Goal: Task Accomplishment & Management: Manage account settings

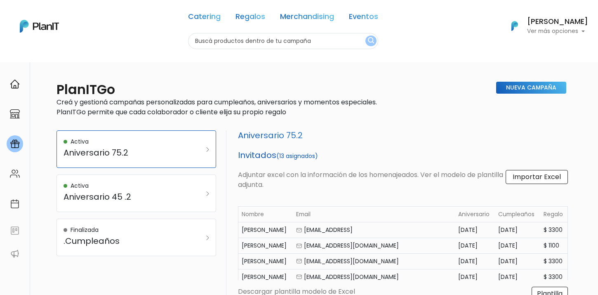
select select "aniversary_date"
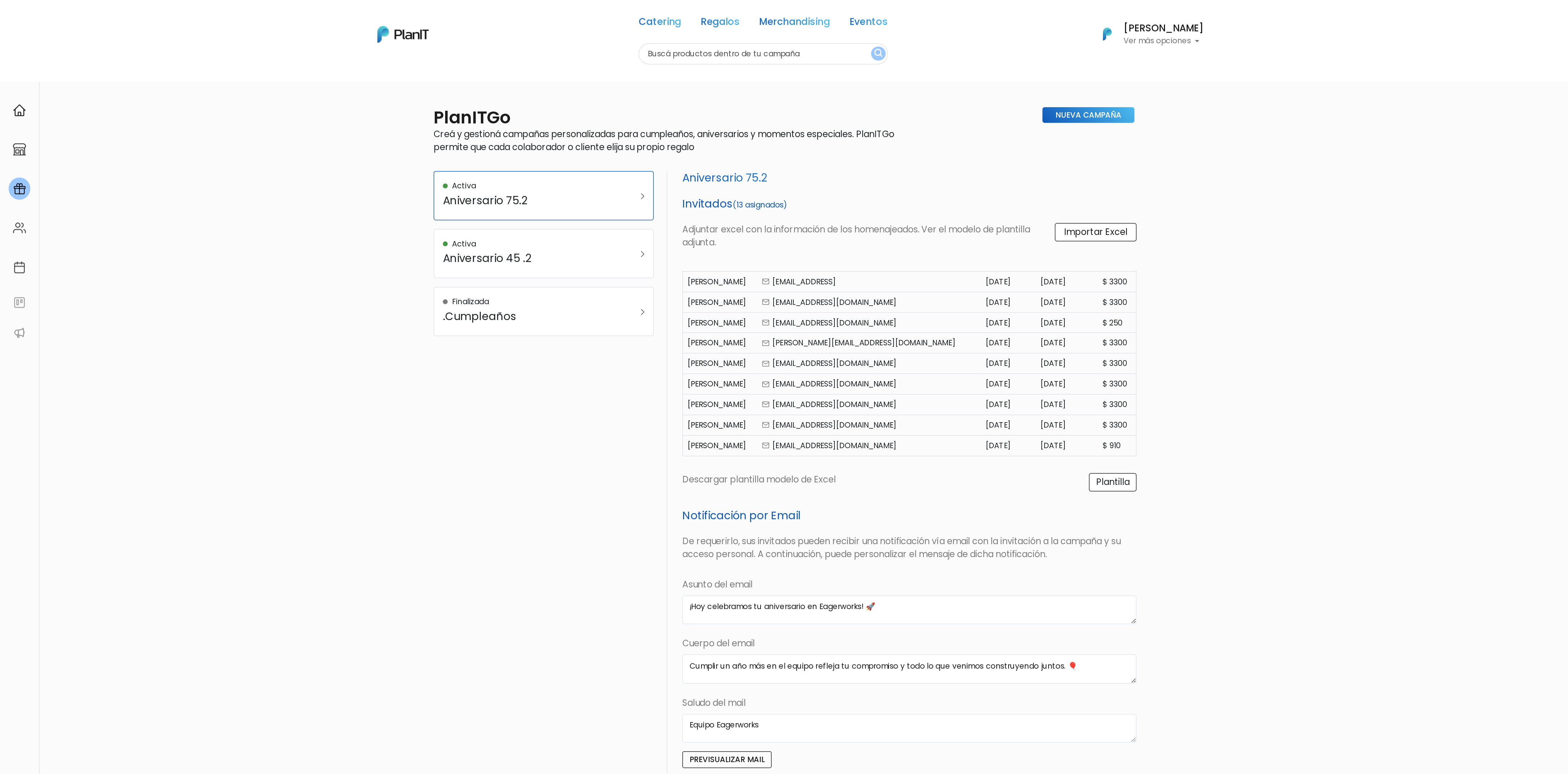
scroll to position [6, 0]
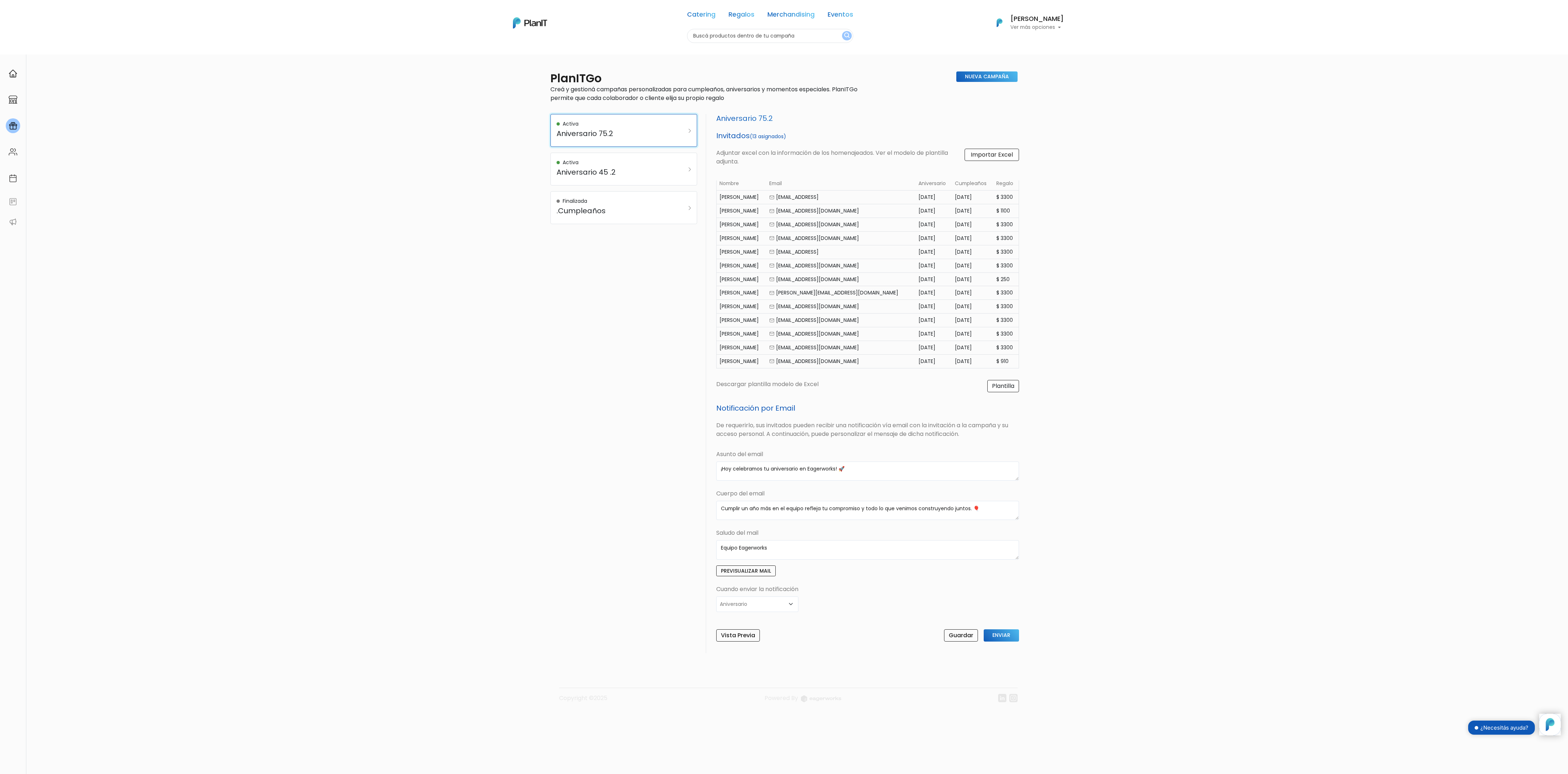
click at [523, 132] on h5 "Aniversario 75.2" at bounding box center [614, 134] width 114 height 9
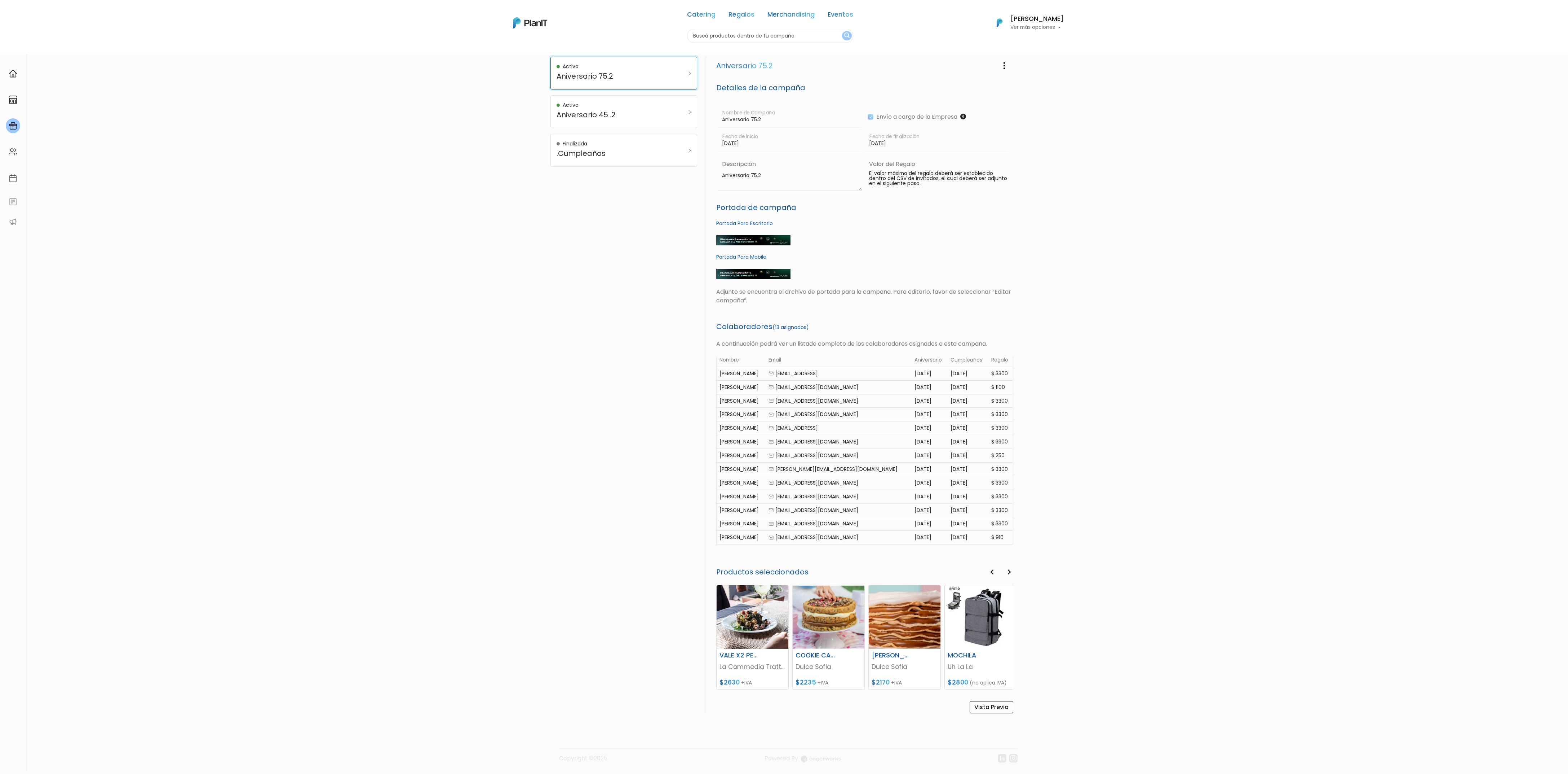
scroll to position [0, 0]
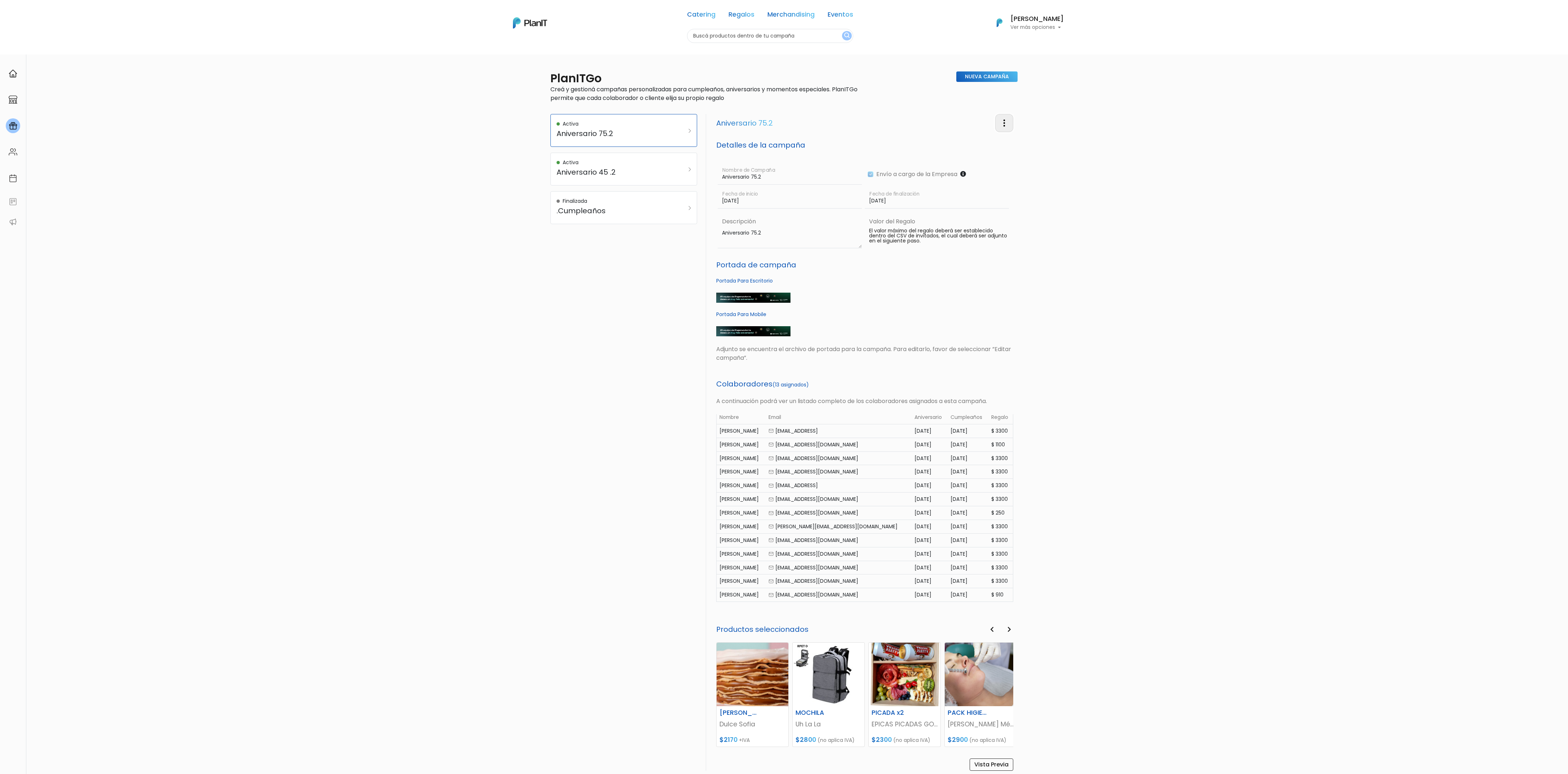
click at [523, 127] on img "button" at bounding box center [1004, 123] width 9 height 9
click at [523, 144] on link "Editar Campaña" at bounding box center [981, 143] width 66 height 16
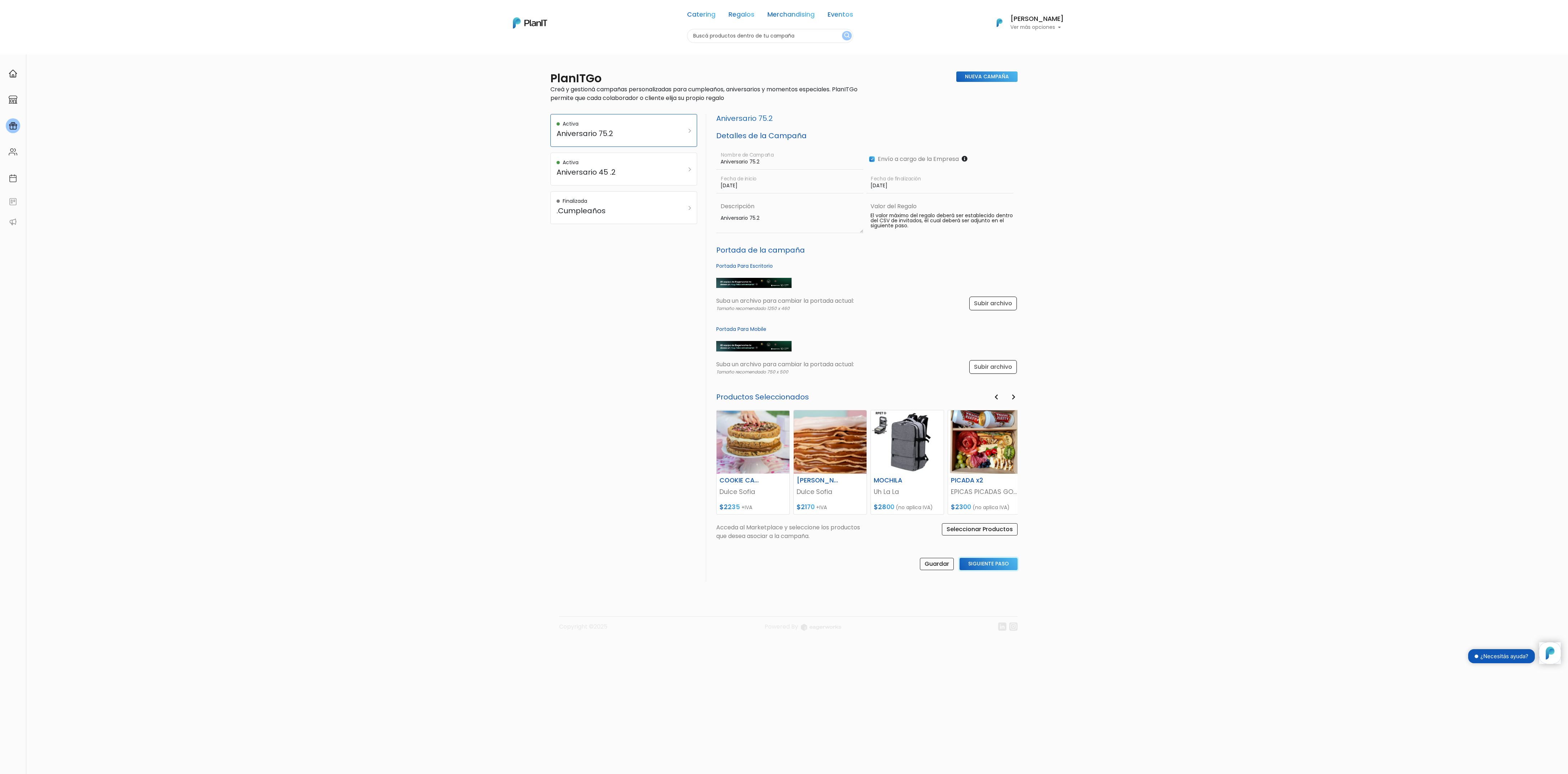
click at [523, 257] on input "Siguiente Paso" at bounding box center [989, 564] width 58 height 12
select select "aniversary_date"
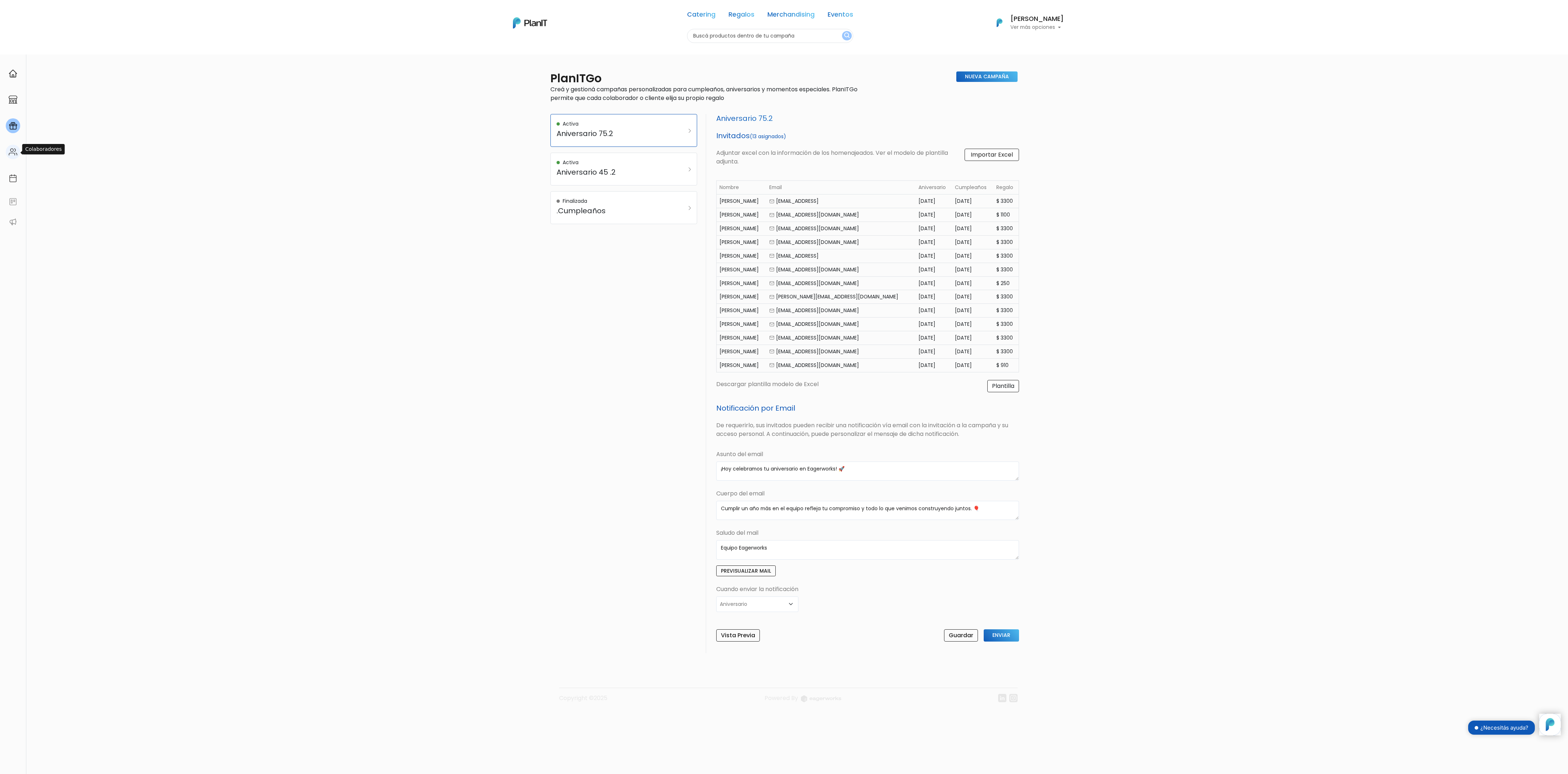
click at [12, 150] on img at bounding box center [13, 152] width 9 height 9
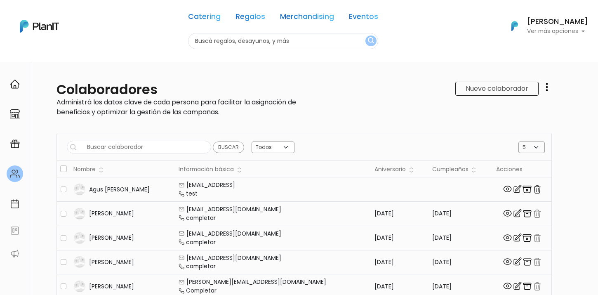
click at [50, 61] on nav "Catering Regalos Merchandising Eventos Catering Regalos Merchandising Eventos C…" at bounding box center [299, 31] width 598 height 62
